Goal: Task Accomplishment & Management: Manage account settings

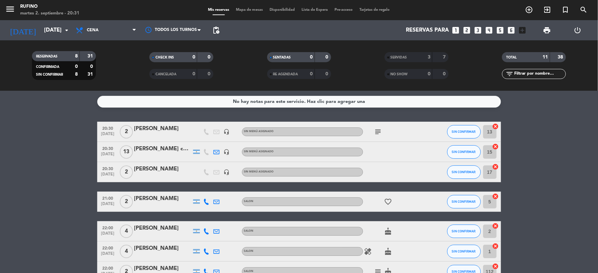
click at [152, 153] on div "[PERSON_NAME] copas de espumante de cortesía (abonaron seña de $12.000)" at bounding box center [162, 149] width 57 height 9
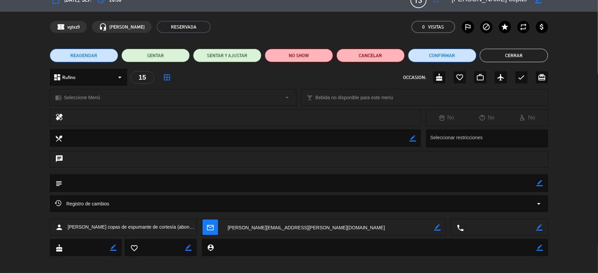
scroll to position [15, 0]
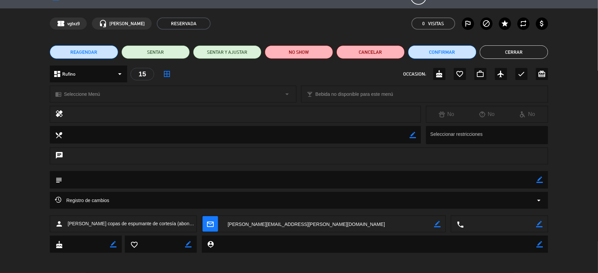
click at [536, 50] on button "Cerrar" at bounding box center [514, 51] width 68 height 13
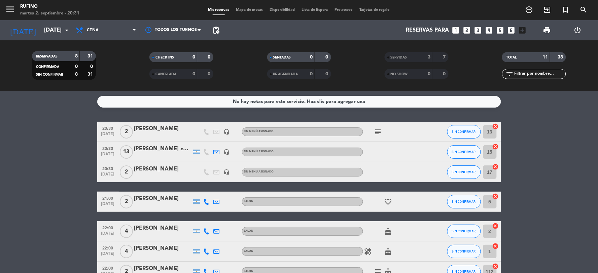
click at [170, 152] on div "[PERSON_NAME] copas de espumante de cortesía (abonaron seña de $12.000)" at bounding box center [162, 149] width 57 height 9
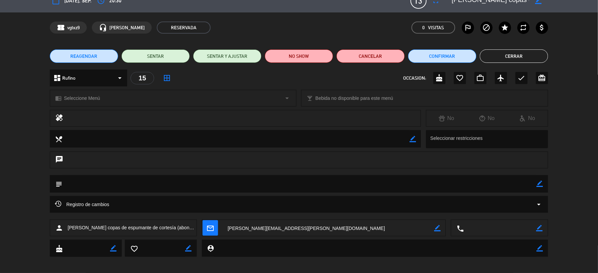
scroll to position [0, 0]
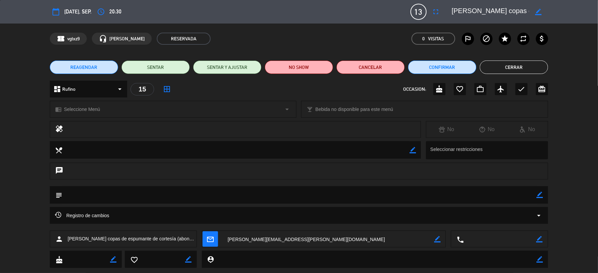
click at [170, 238] on span "[PERSON_NAME] copas de espumante de cortesía (abonaron seña de $12.000)" at bounding box center [132, 239] width 129 height 8
click at [170, 237] on span "[PERSON_NAME] copas de espumante de cortesía (abonaron seña de $12.000)" at bounding box center [132, 239] width 129 height 8
click at [142, 239] on span "[PERSON_NAME] copas de espumante de cortesía (abonaron seña de $12.000)" at bounding box center [132, 239] width 129 height 8
click at [141, 239] on span "[PERSON_NAME] copas de espumante de cortesía (abonaron seña de $12.000)" at bounding box center [132, 239] width 129 height 8
click at [174, 243] on span "[PERSON_NAME] copas de espumante de cortesía (abonaron seña de $12.000)" at bounding box center [132, 239] width 129 height 8
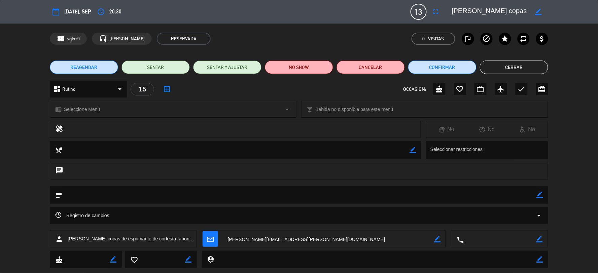
click at [184, 237] on span "[PERSON_NAME] copas de espumante de cortesía (abonaron seña de $12.000)" at bounding box center [132, 239] width 129 height 8
click at [528, 70] on button "Cerrar" at bounding box center [514, 67] width 68 height 13
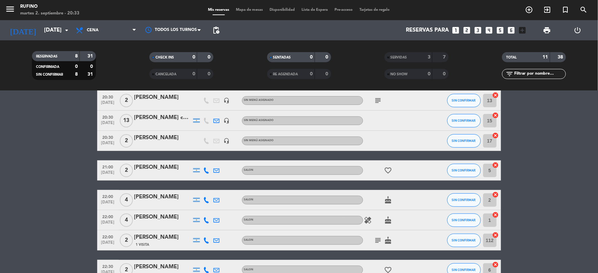
scroll to position [0, 0]
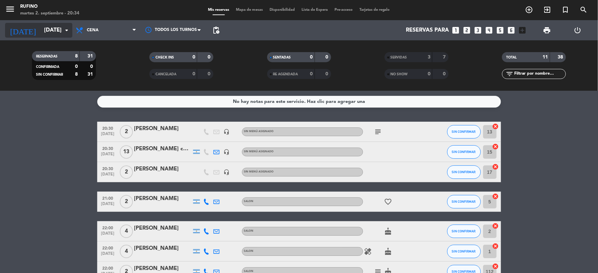
click at [41, 30] on input "[DATE]" at bounding box center [76, 30] width 71 height 13
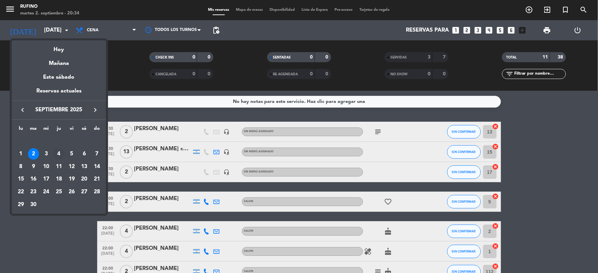
click at [59, 152] on div "4" at bounding box center [58, 153] width 11 height 11
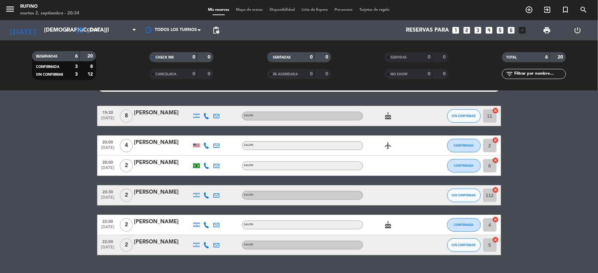
scroll to position [31, 0]
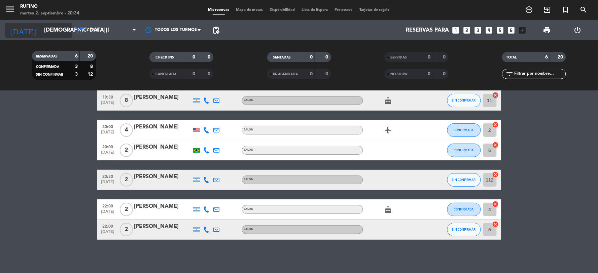
click at [41, 29] on input "[DEMOGRAPHIC_DATA][DATE]" at bounding box center [76, 30] width 71 height 13
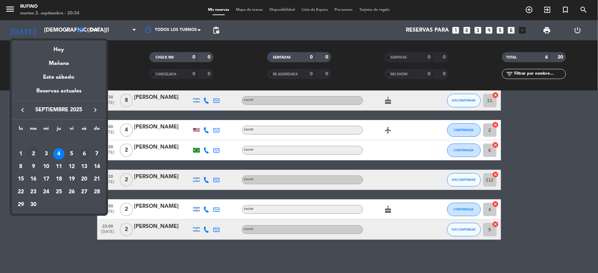
click at [84, 153] on div "6" at bounding box center [83, 153] width 11 height 11
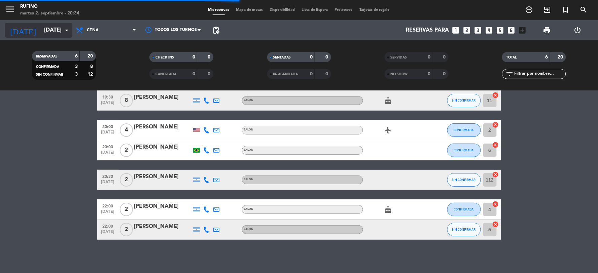
scroll to position [2, 0]
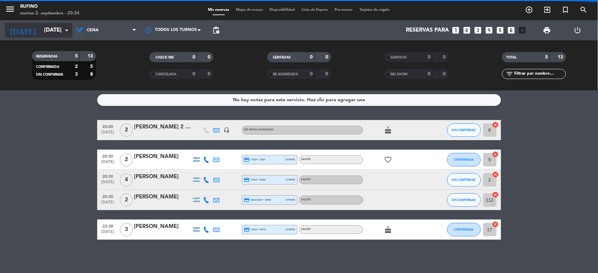
click at [45, 28] on input "[DATE]" at bounding box center [76, 30] width 71 height 13
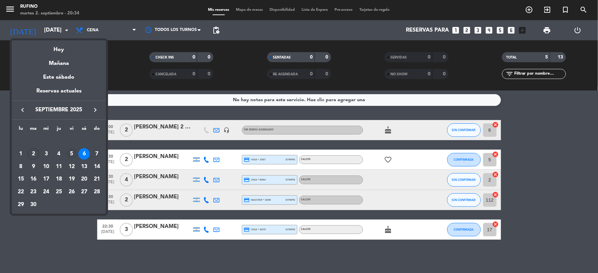
click at [72, 151] on div "5" at bounding box center [71, 153] width 11 height 11
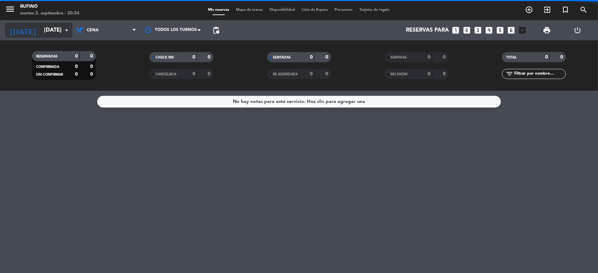
scroll to position [0, 0]
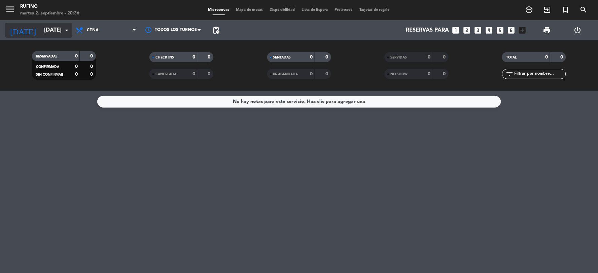
click at [59, 25] on input "[DATE]" at bounding box center [76, 30] width 71 height 13
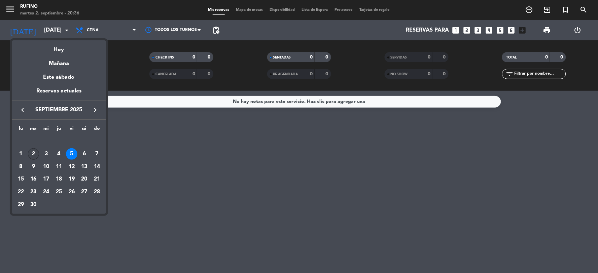
click at [36, 154] on div "2" at bounding box center [33, 153] width 11 height 11
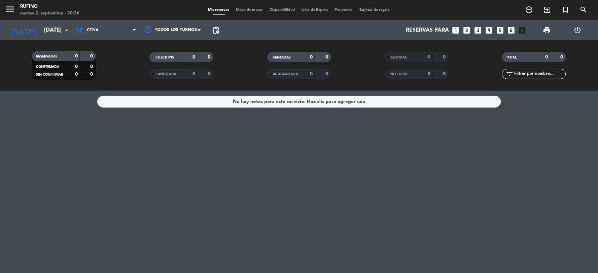
type input "[DATE]"
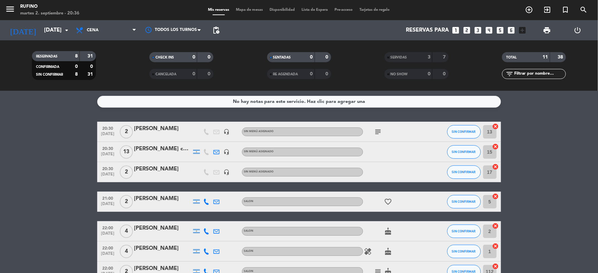
click at [373, 133] on span "subject" at bounding box center [378, 132] width 10 height 8
click at [377, 133] on icon "subject" at bounding box center [378, 132] width 8 height 8
click at [416, 131] on div "subject ASIGNAR UN BOX !" at bounding box center [393, 132] width 61 height 20
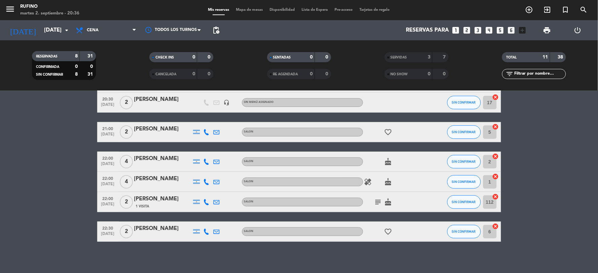
scroll to position [72, 0]
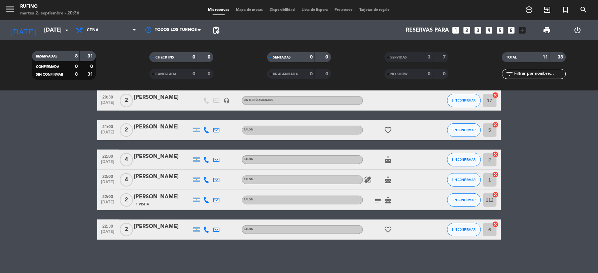
click at [369, 183] on icon "healing" at bounding box center [368, 180] width 8 height 8
click at [379, 198] on icon "subject" at bounding box center [378, 200] width 8 height 8
click at [419, 201] on div "subject Cumpleaños de mi novia cake" at bounding box center [393, 200] width 61 height 20
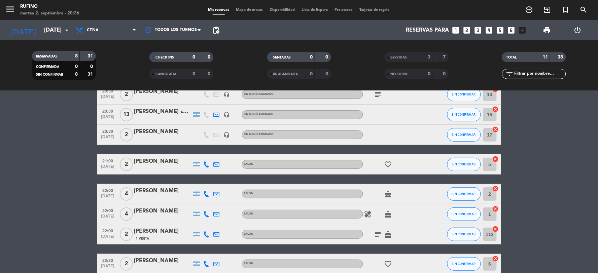
scroll to position [0, 0]
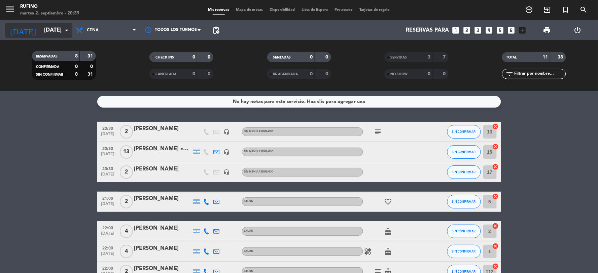
click at [41, 27] on input "[DATE]" at bounding box center [76, 30] width 71 height 13
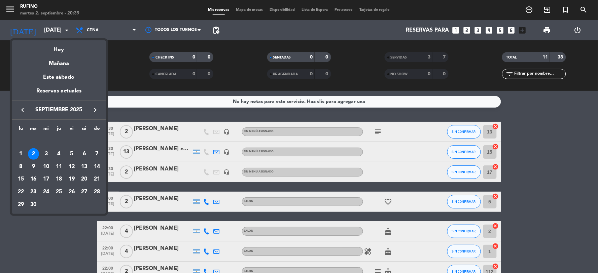
click at [118, 69] on div at bounding box center [299, 136] width 598 height 273
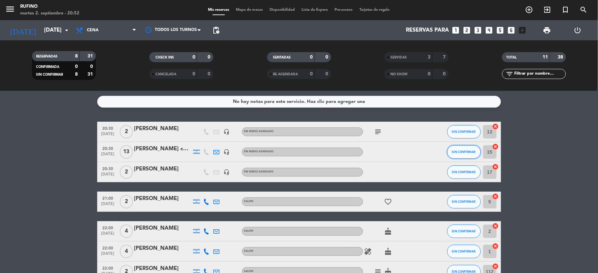
click at [463, 152] on span "SIN CONFIRMAR" at bounding box center [464, 152] width 24 height 4
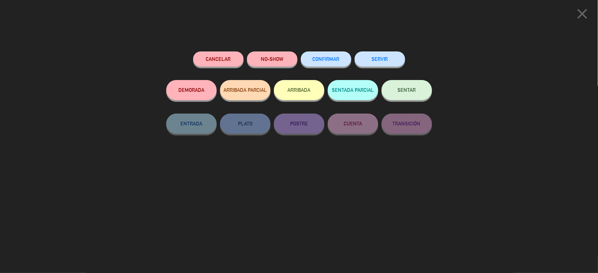
click at [322, 59] on span "CONFIRMAR" at bounding box center [326, 59] width 27 height 6
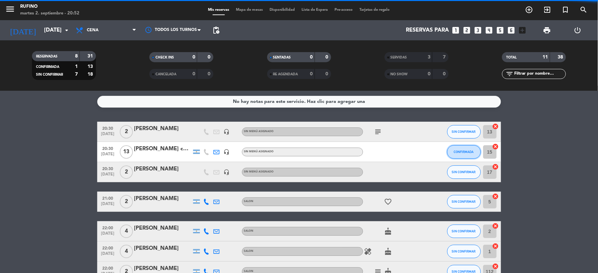
click at [460, 155] on button "CONFIRMADA" at bounding box center [464, 151] width 34 height 13
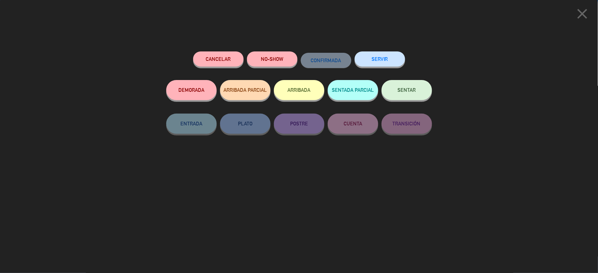
click at [369, 69] on div "SERVIR" at bounding box center [380, 65] width 50 height 29
click at [369, 65] on button "SERVIR" at bounding box center [380, 58] width 50 height 15
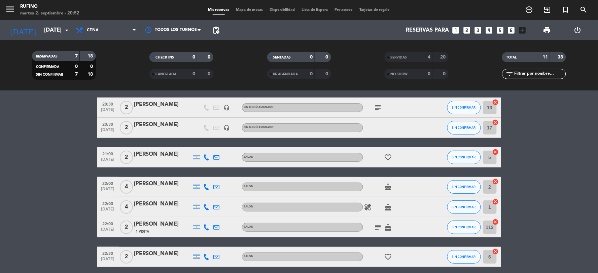
scroll to position [37, 0]
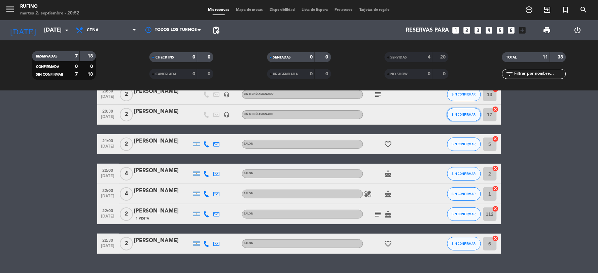
click at [466, 116] on button "SIN CONFIRMAR" at bounding box center [464, 114] width 34 height 13
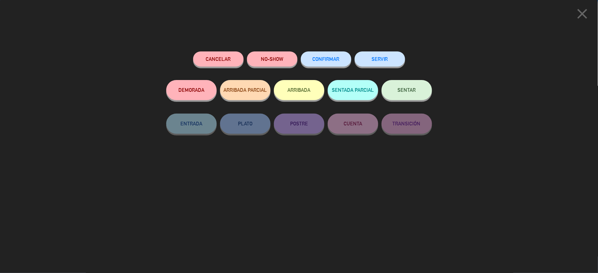
click at [335, 59] on span "CONFIRMAR" at bounding box center [326, 59] width 27 height 6
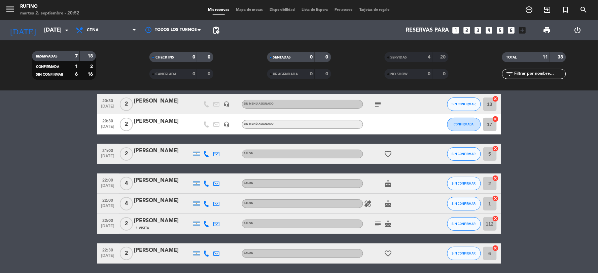
scroll to position [0, 0]
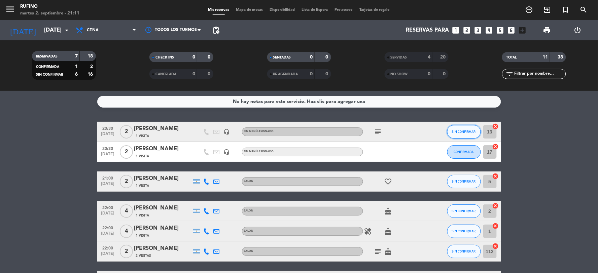
click at [469, 135] on button "SIN CONFIRMAR" at bounding box center [464, 131] width 34 height 13
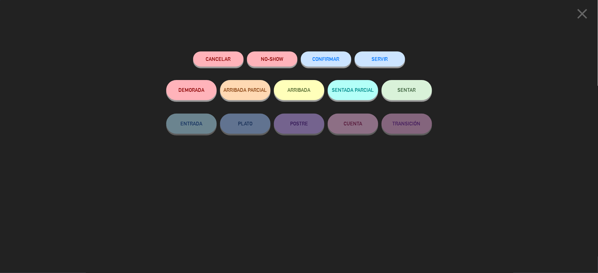
drag, startPoint x: 320, startPoint y: 60, endPoint x: 382, endPoint y: 93, distance: 70.0
click at [320, 61] on span "CONFIRMAR" at bounding box center [326, 59] width 27 height 6
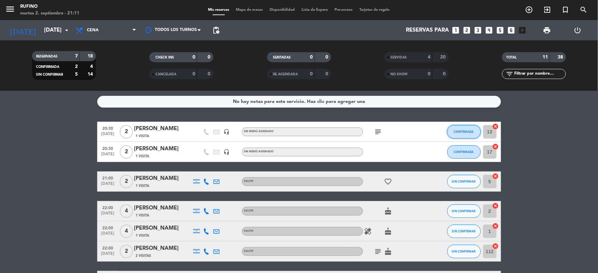
click at [459, 130] on span "CONFIRMADA" at bounding box center [464, 132] width 20 height 4
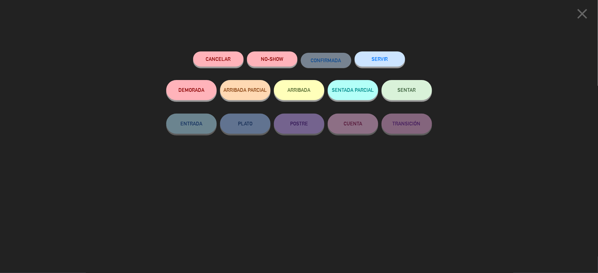
click at [275, 57] on button "NO-SHOW" at bounding box center [272, 58] width 50 height 15
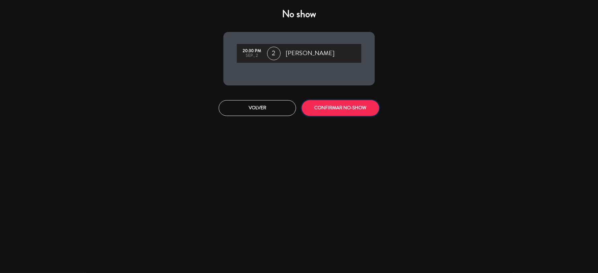
click at [333, 114] on button "CONFIRMAR NO-SHOW" at bounding box center [340, 108] width 77 height 16
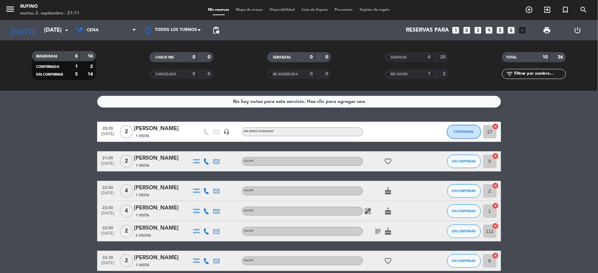
click at [458, 130] on span "CONFIRMADA" at bounding box center [464, 132] width 20 height 4
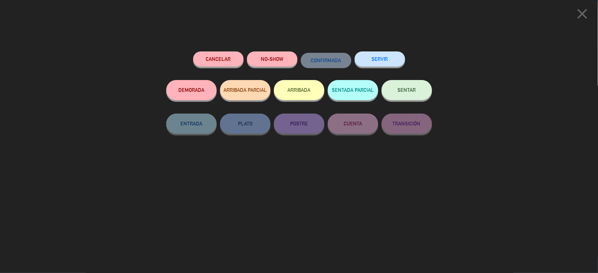
click at [368, 61] on button "SERVIR" at bounding box center [380, 58] width 50 height 15
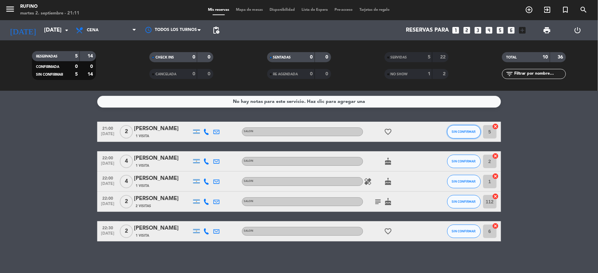
click at [465, 130] on button "SIN CONFIRMAR" at bounding box center [464, 131] width 34 height 13
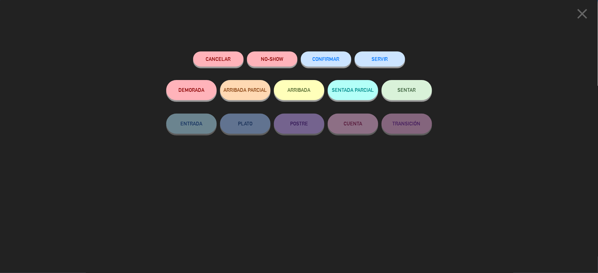
drag, startPoint x: 325, startPoint y: 55, endPoint x: 335, endPoint y: 63, distance: 12.7
click at [326, 56] on button "CONFIRMAR" at bounding box center [326, 58] width 50 height 15
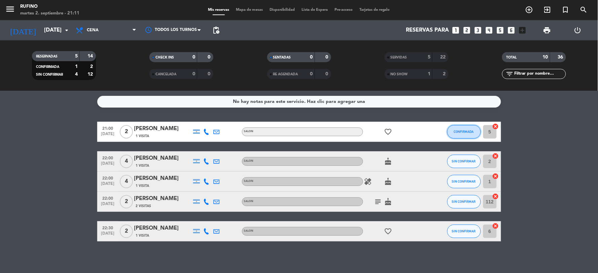
click at [462, 130] on span "CONFIRMADA" at bounding box center [464, 132] width 20 height 4
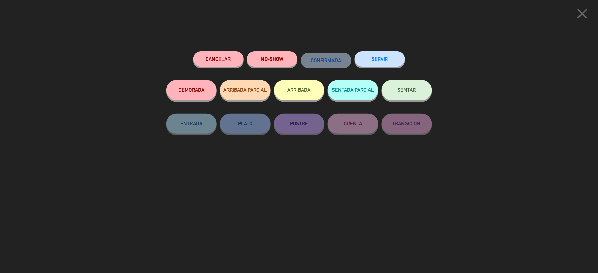
click at [381, 63] on button "SERVIR" at bounding box center [380, 58] width 50 height 15
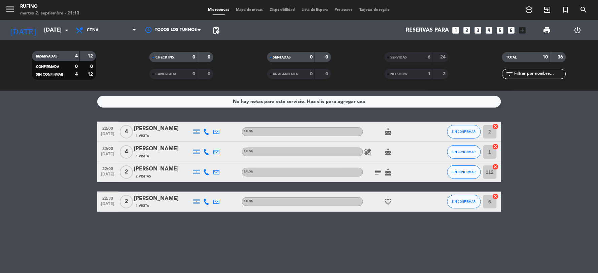
click at [390, 132] on icon "cake" at bounding box center [388, 132] width 8 height 8
